Goal: Book appointment/travel/reservation

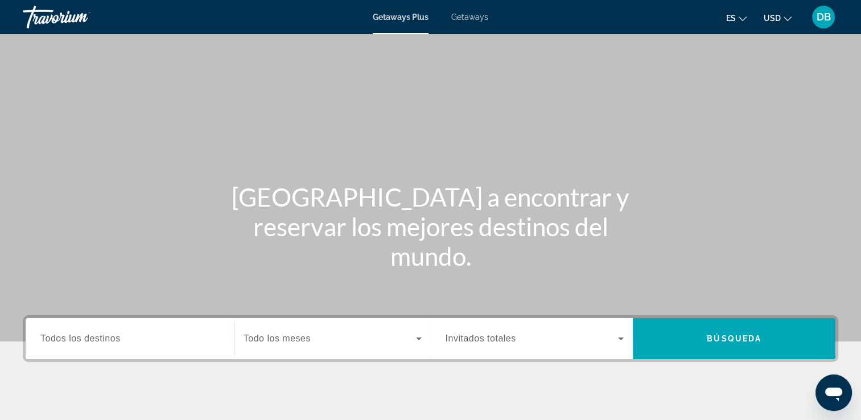
click at [474, 17] on span "Getaways" at bounding box center [469, 17] width 37 height 9
click at [162, 332] on input "Destination Todos los destinos" at bounding box center [129, 339] width 179 height 14
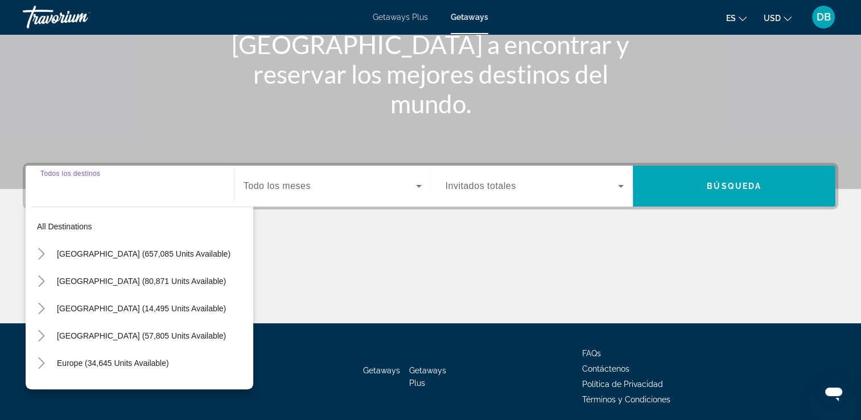
scroll to position [195, 0]
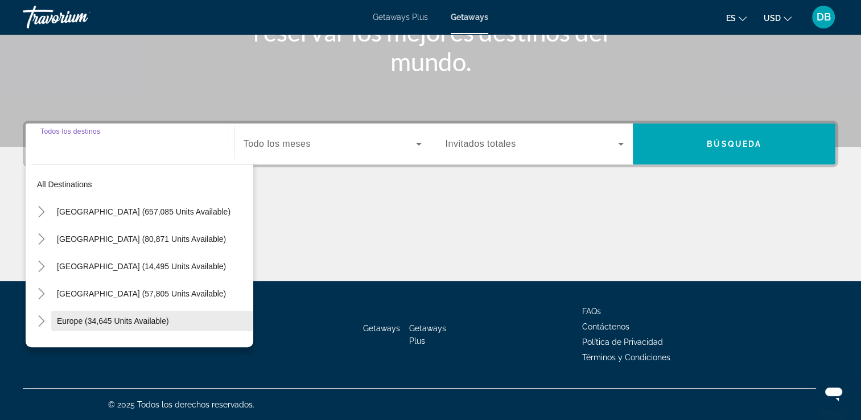
click at [148, 323] on span "Europe (34,645 units available)" at bounding box center [113, 321] width 112 height 9
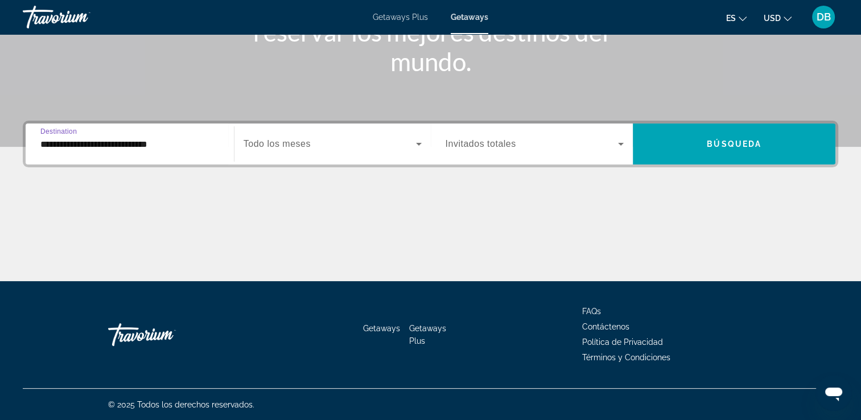
click at [201, 142] on input "**********" at bounding box center [129, 145] width 179 height 14
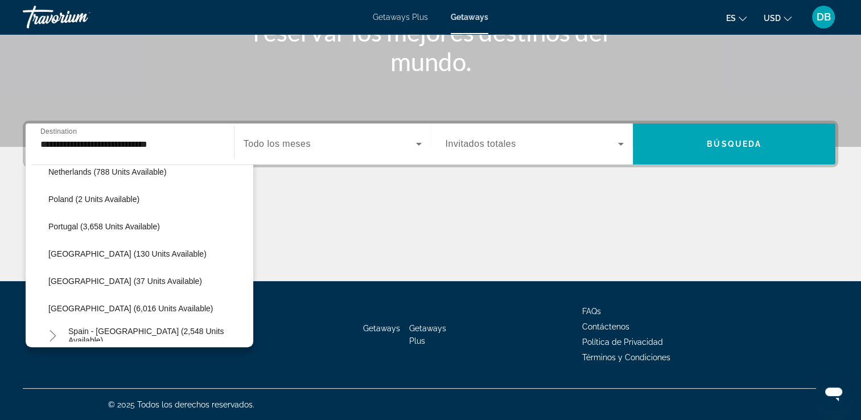
scroll to position [511, 0]
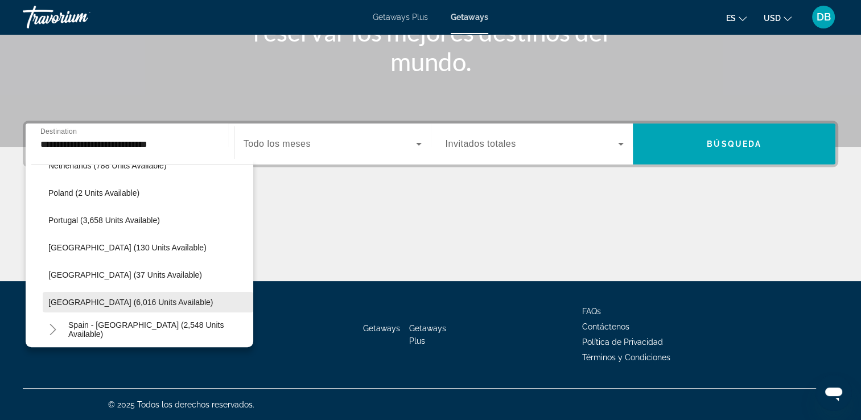
click at [110, 303] on span "[GEOGRAPHIC_DATA] (6,016 units available)" at bounding box center [130, 302] width 165 height 9
type input "**********"
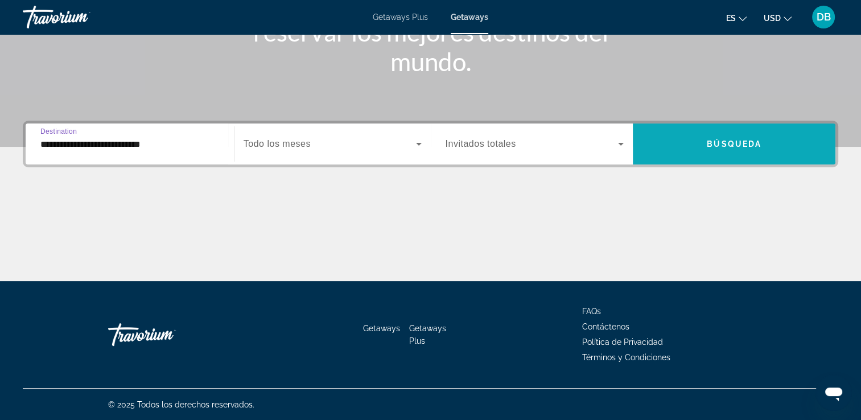
click at [724, 147] on span "Búsqueda" at bounding box center [734, 143] width 55 height 9
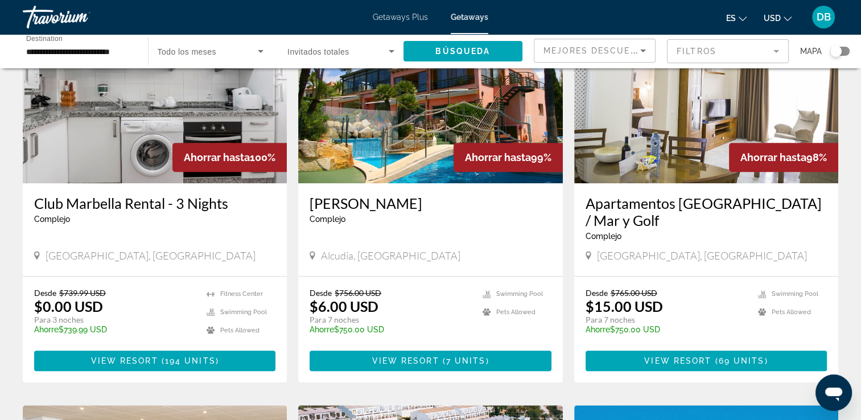
scroll to position [569, 0]
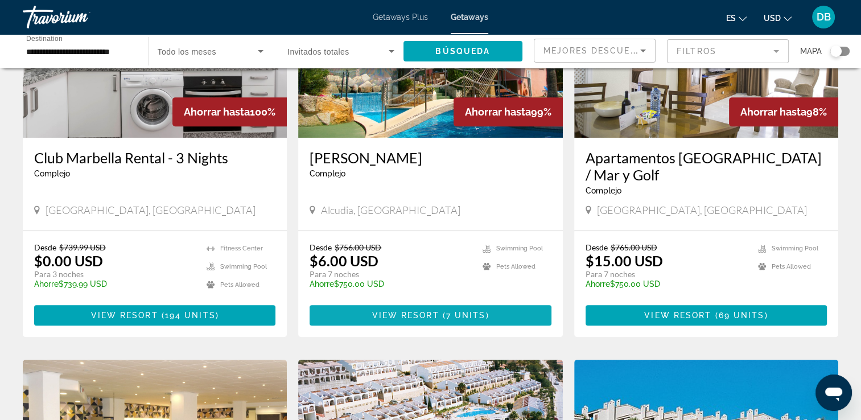
click at [384, 311] on span "View Resort" at bounding box center [405, 315] width 67 height 9
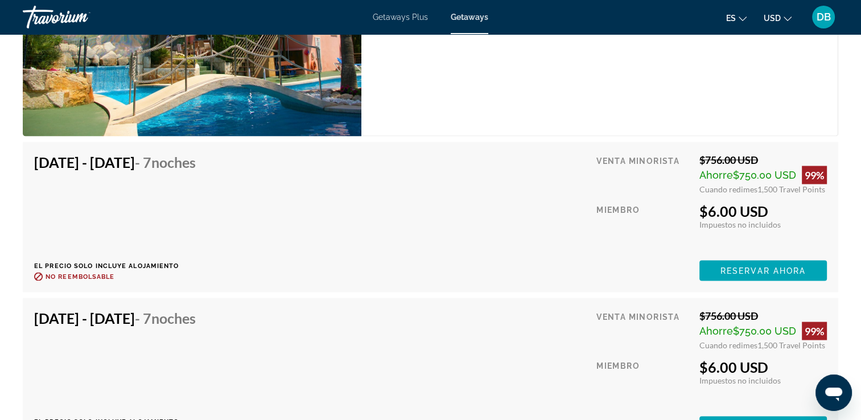
scroll to position [2157, 0]
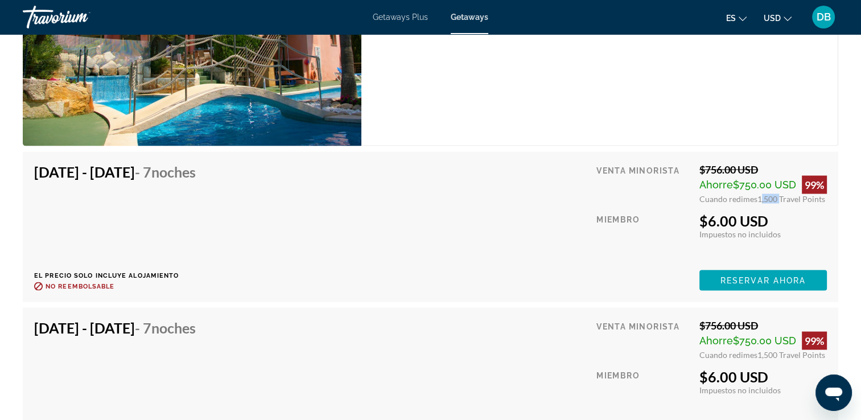
drag, startPoint x: 756, startPoint y: 197, endPoint x: 776, endPoint y: 197, distance: 20.5
click at [776, 197] on span "1,500 Travel Points" at bounding box center [792, 199] width 68 height 10
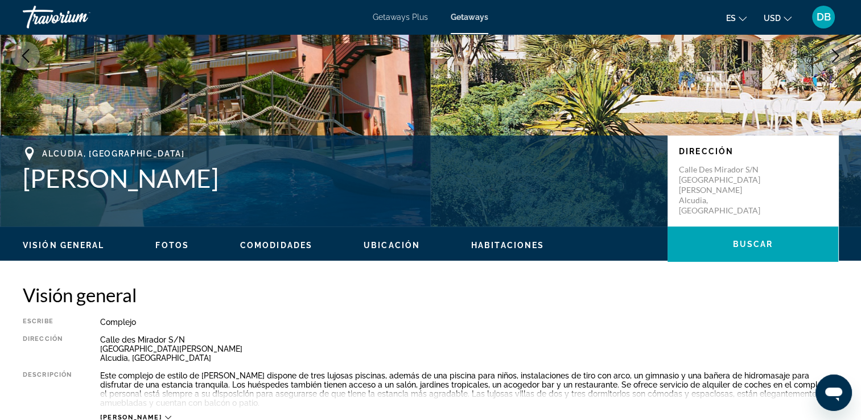
scroll to position [75, 0]
